Goal: Communication & Community: Participate in discussion

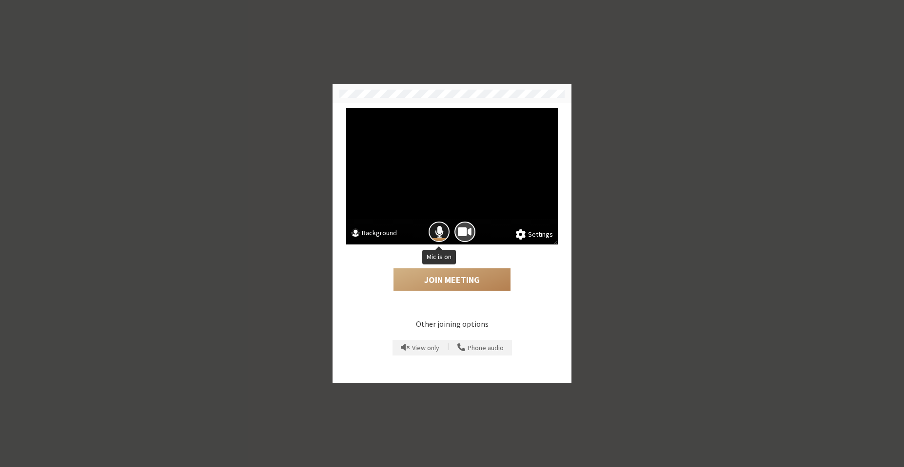
click at [442, 233] on span "Mic is on" at bounding box center [439, 232] width 9 height 13
click at [463, 232] on span "Camera is on" at bounding box center [465, 232] width 14 height 13
click at [450, 277] on button "Join Meeting" at bounding box center [451, 280] width 117 height 22
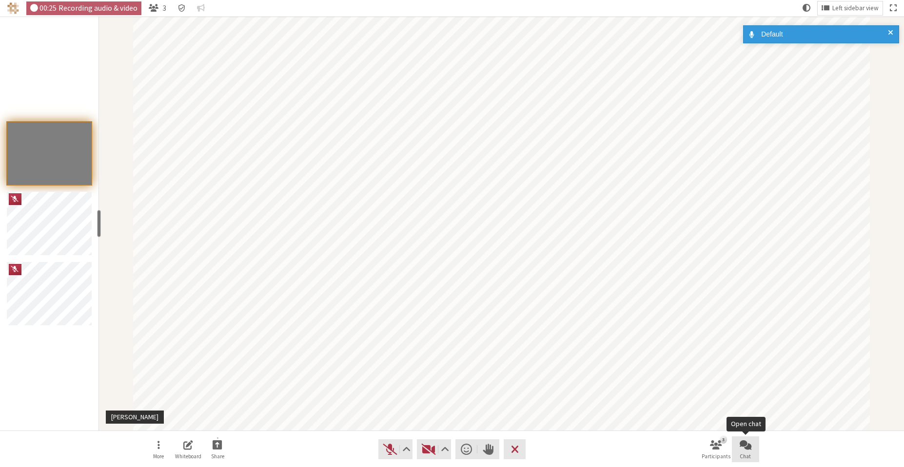
click at [738, 448] on button "Chat" at bounding box center [745, 450] width 27 height 26
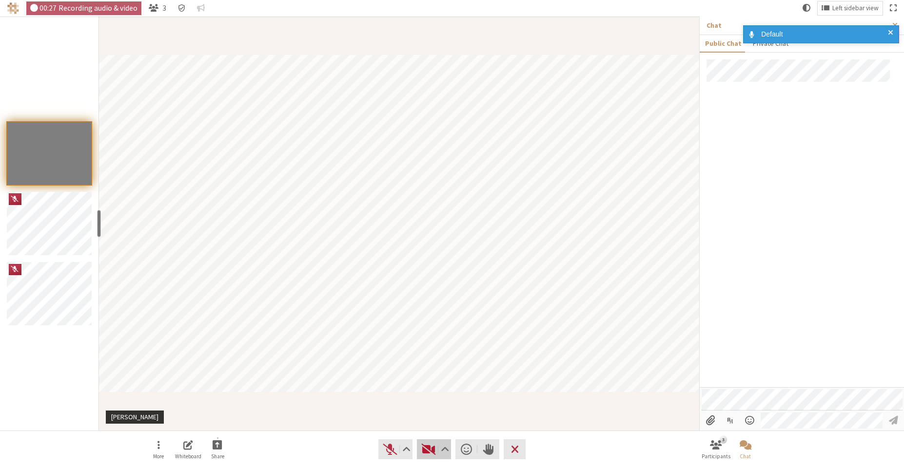
click at [431, 440] on button "Video" at bounding box center [434, 449] width 34 height 19
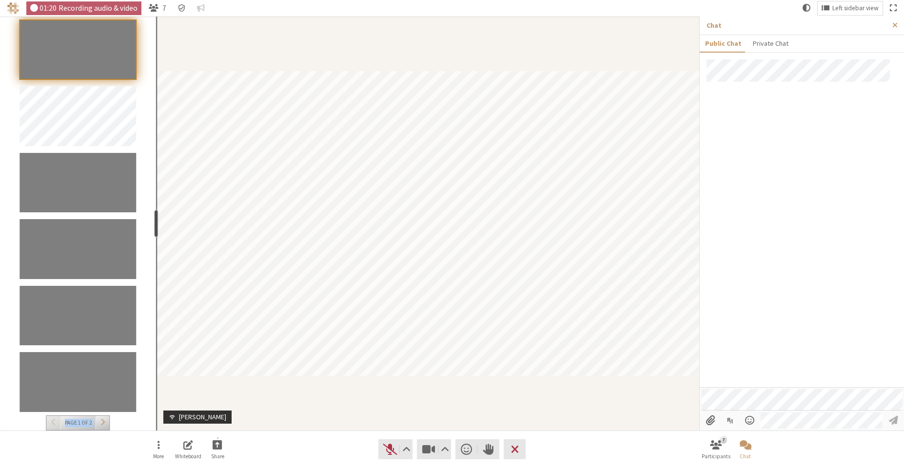
drag, startPoint x: 100, startPoint y: 233, endPoint x: 155, endPoint y: 236, distance: 55.2
click at [155, 236] on div "resize" at bounding box center [157, 223] width 4 height 27
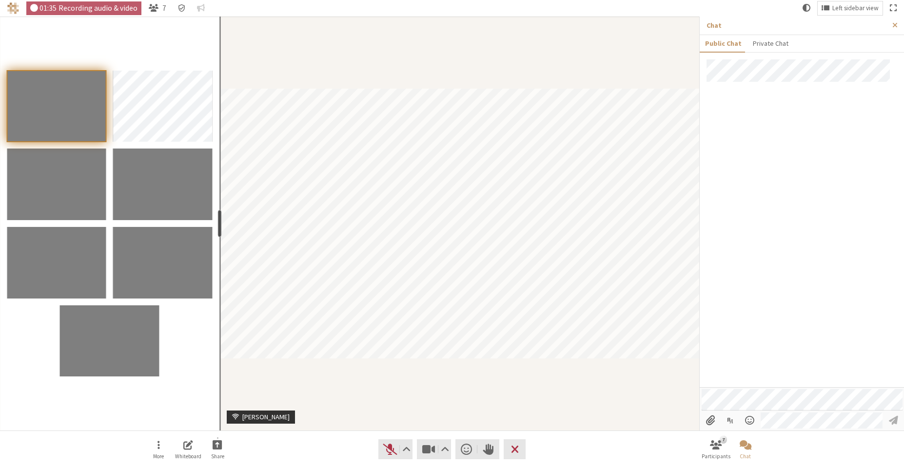
click at [218, 220] on div "resize" at bounding box center [220, 223] width 4 height 27
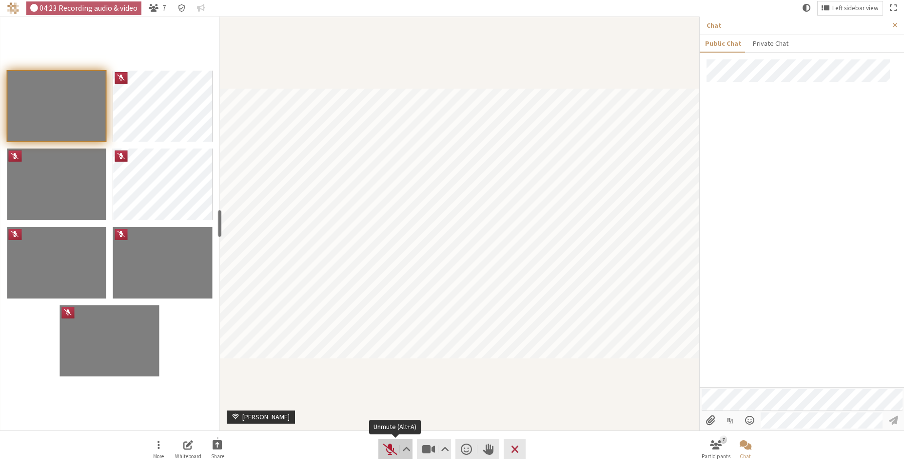
click at [393, 448] on span "Unmute (Alt+A)" at bounding box center [390, 449] width 14 height 13
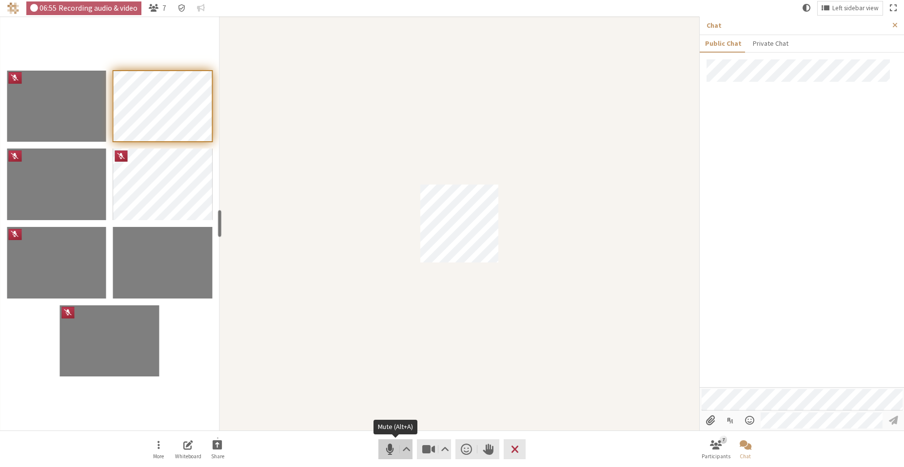
click at [387, 446] on span "Mute (Alt+A)" at bounding box center [390, 449] width 14 height 13
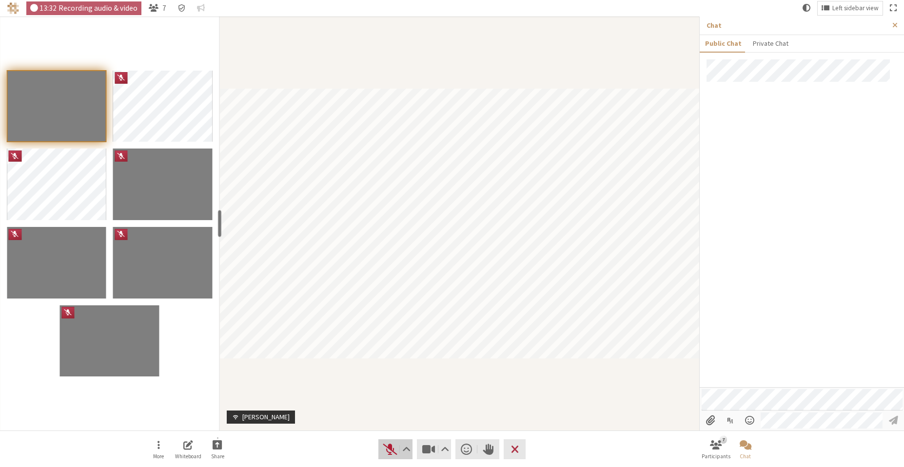
click at [390, 445] on span "Unmute (Alt+A)" at bounding box center [390, 449] width 14 height 13
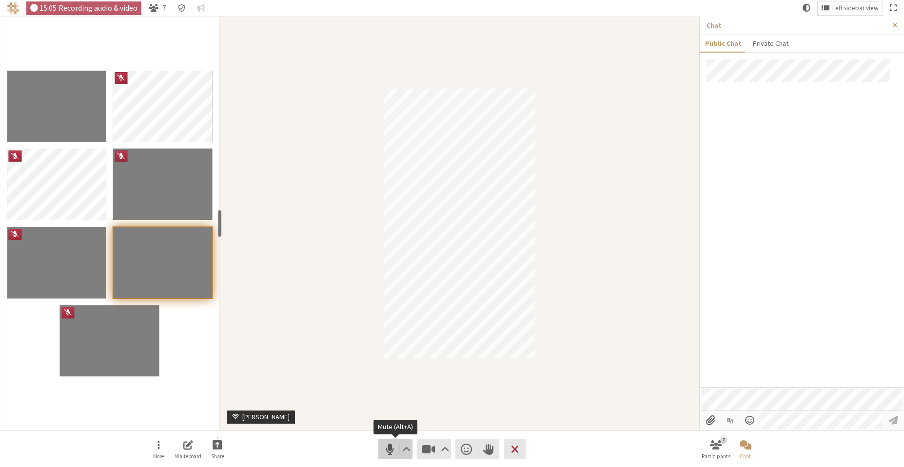
click at [388, 452] on span "Mute (Alt+A)" at bounding box center [390, 449] width 14 height 13
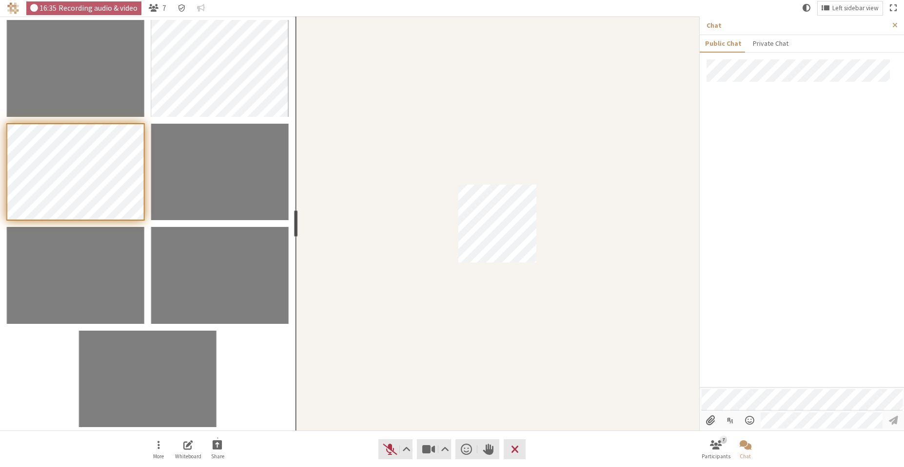
drag, startPoint x: 221, startPoint y: 217, endPoint x: 294, endPoint y: 215, distance: 73.6
click at [294, 215] on div "resize" at bounding box center [295, 223] width 4 height 27
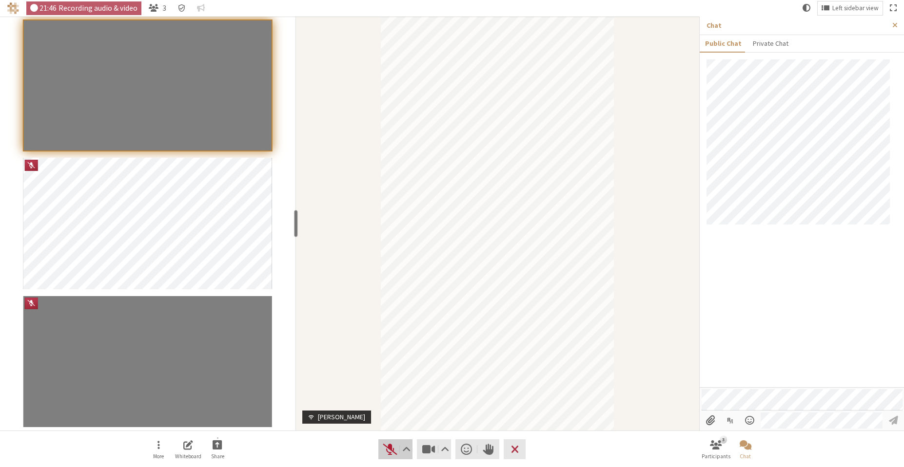
click at [382, 448] on button "Audio" at bounding box center [395, 449] width 34 height 19
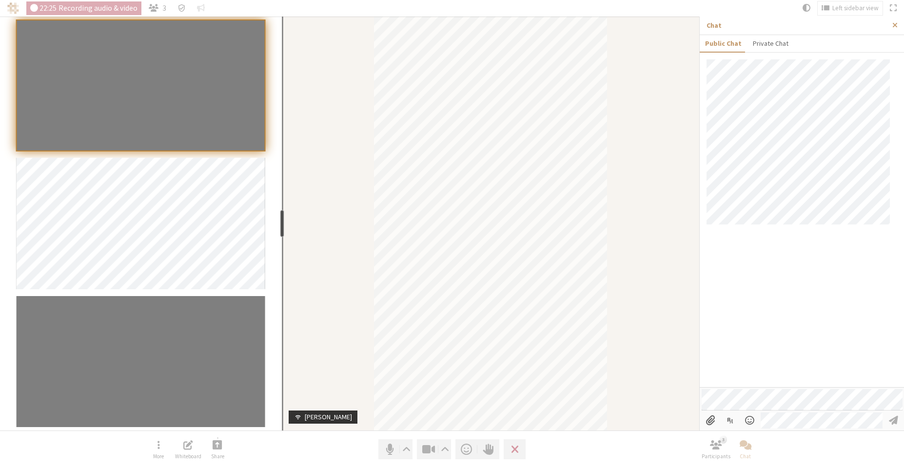
click at [280, 214] on div "resize" at bounding box center [282, 223] width 4 height 27
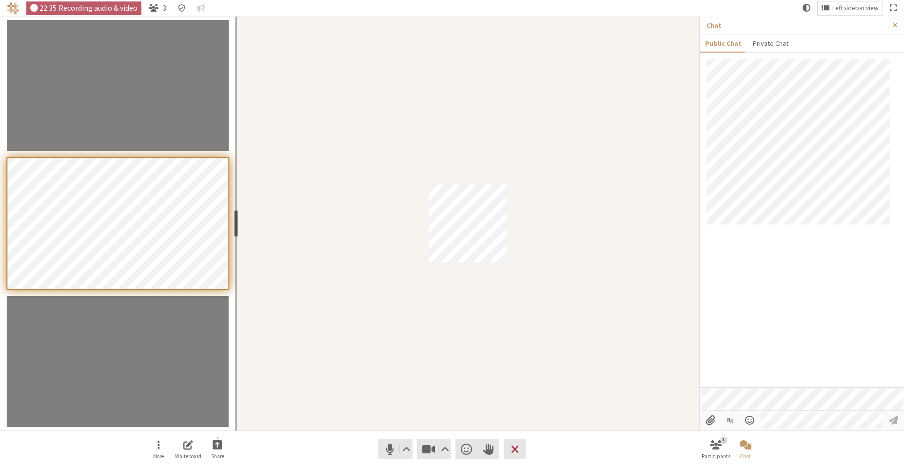
drag, startPoint x: 281, startPoint y: 219, endPoint x: 234, endPoint y: 224, distance: 47.0
click at [234, 224] on div "resize" at bounding box center [236, 223] width 4 height 27
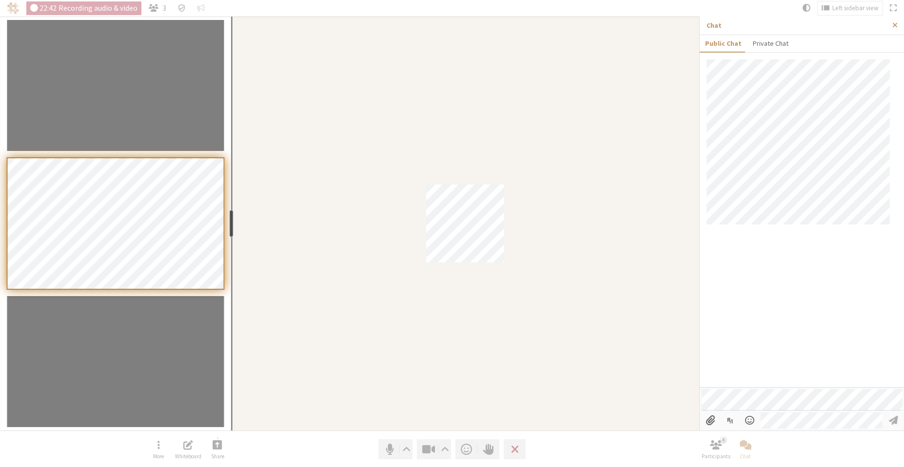
click at [230, 220] on div "resize" at bounding box center [232, 223] width 4 height 27
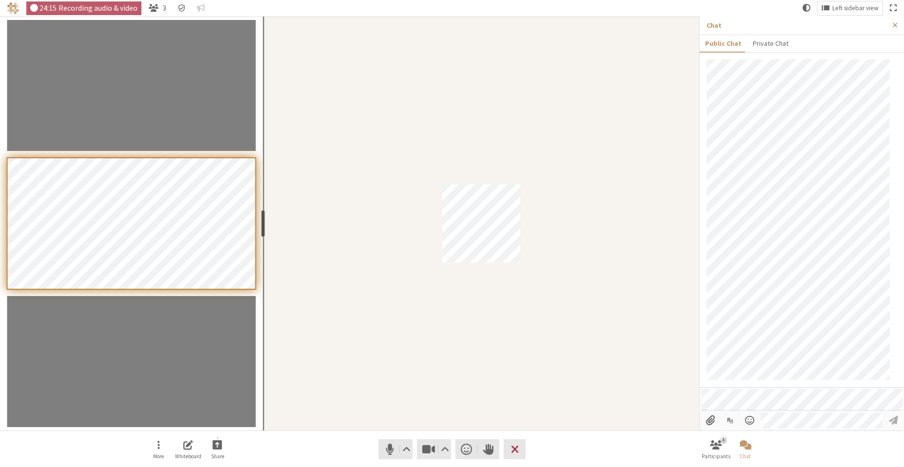
drag, startPoint x: 233, startPoint y: 220, endPoint x: 262, endPoint y: 224, distance: 29.9
click at [262, 224] on div "resize" at bounding box center [263, 223] width 4 height 27
